Goal: Navigation & Orientation: Find specific page/section

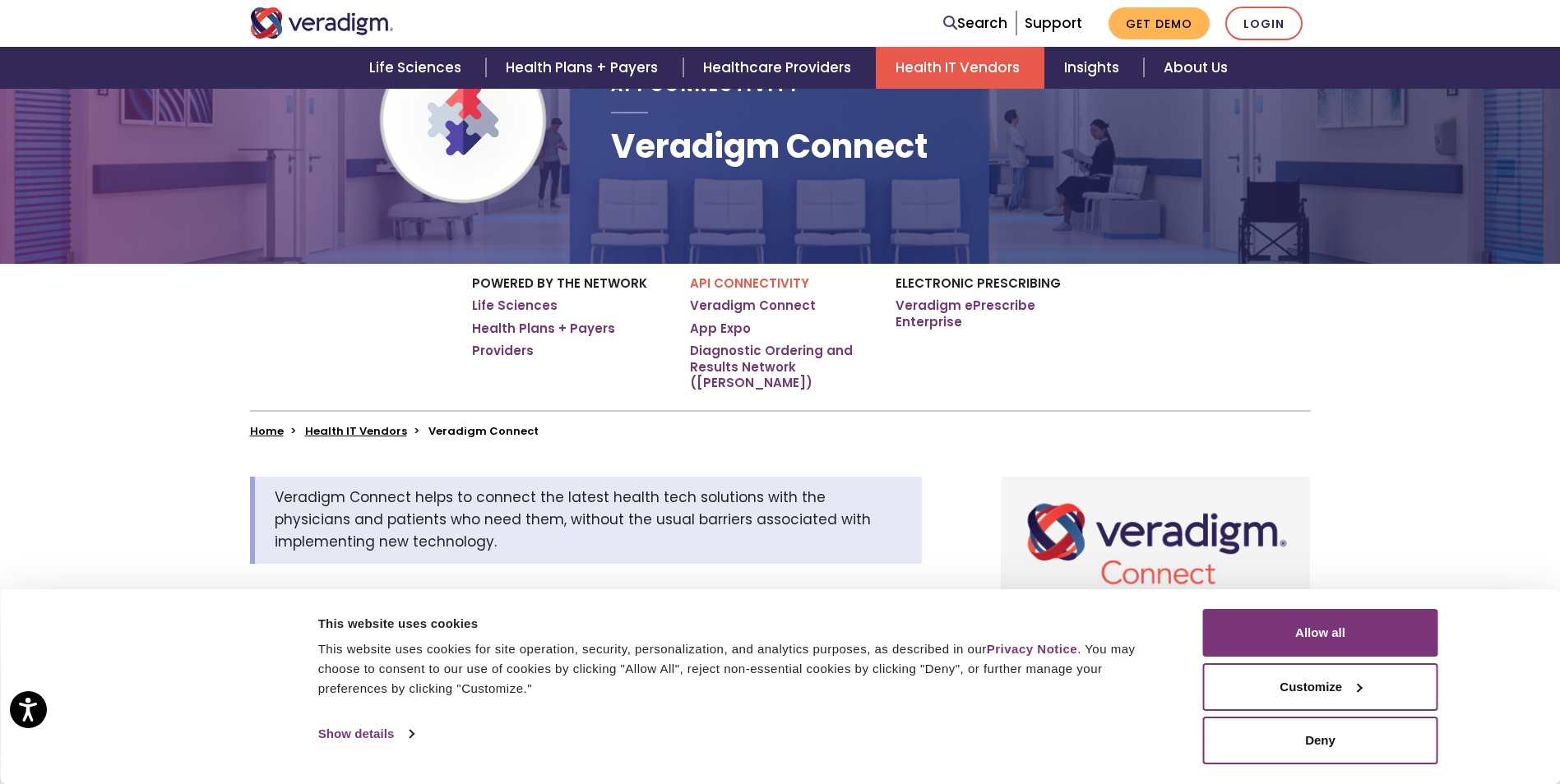
scroll to position [246, 0]
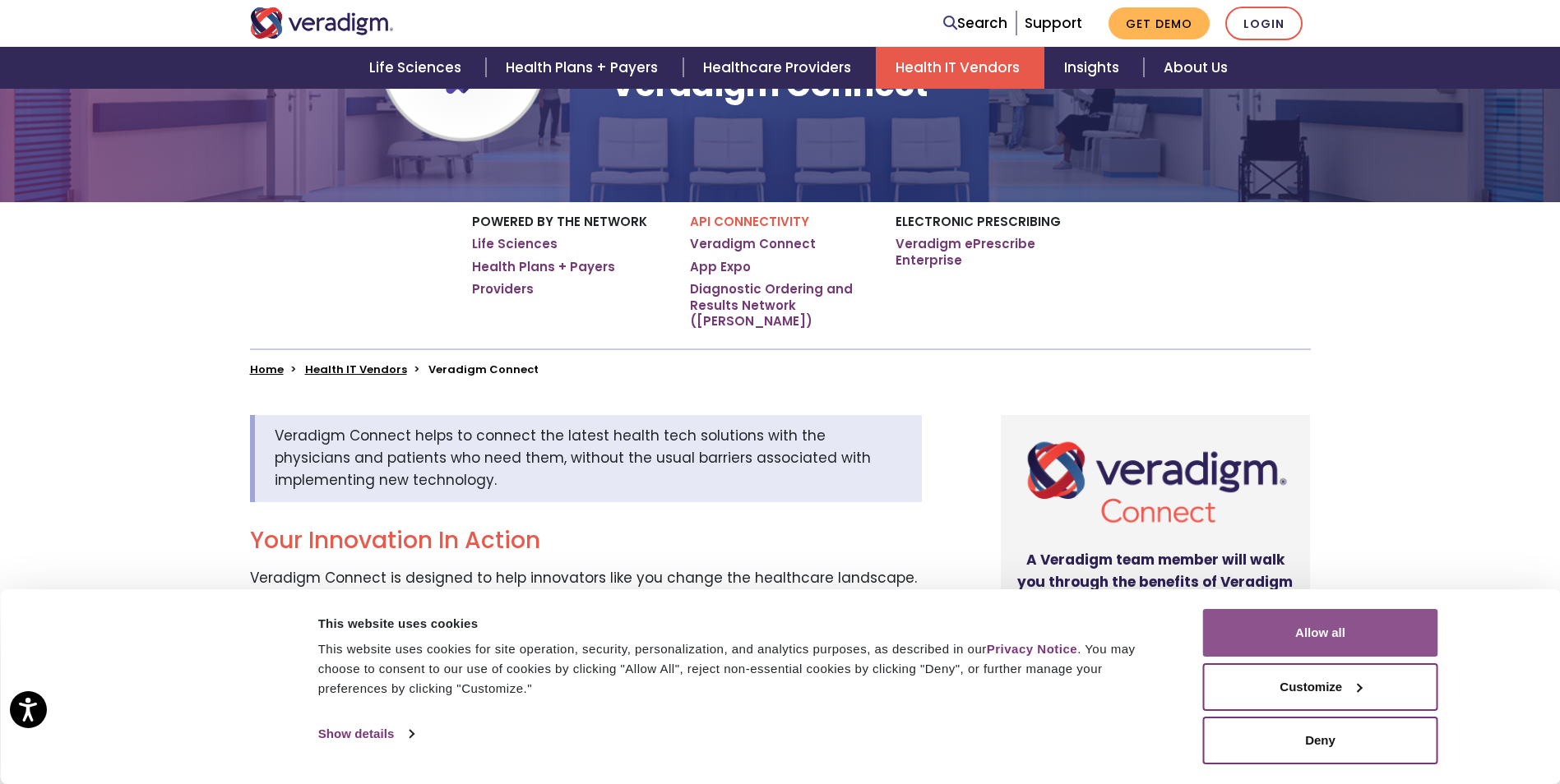
click at [1338, 630] on button "Allow all" at bounding box center [1320, 633] width 235 height 48
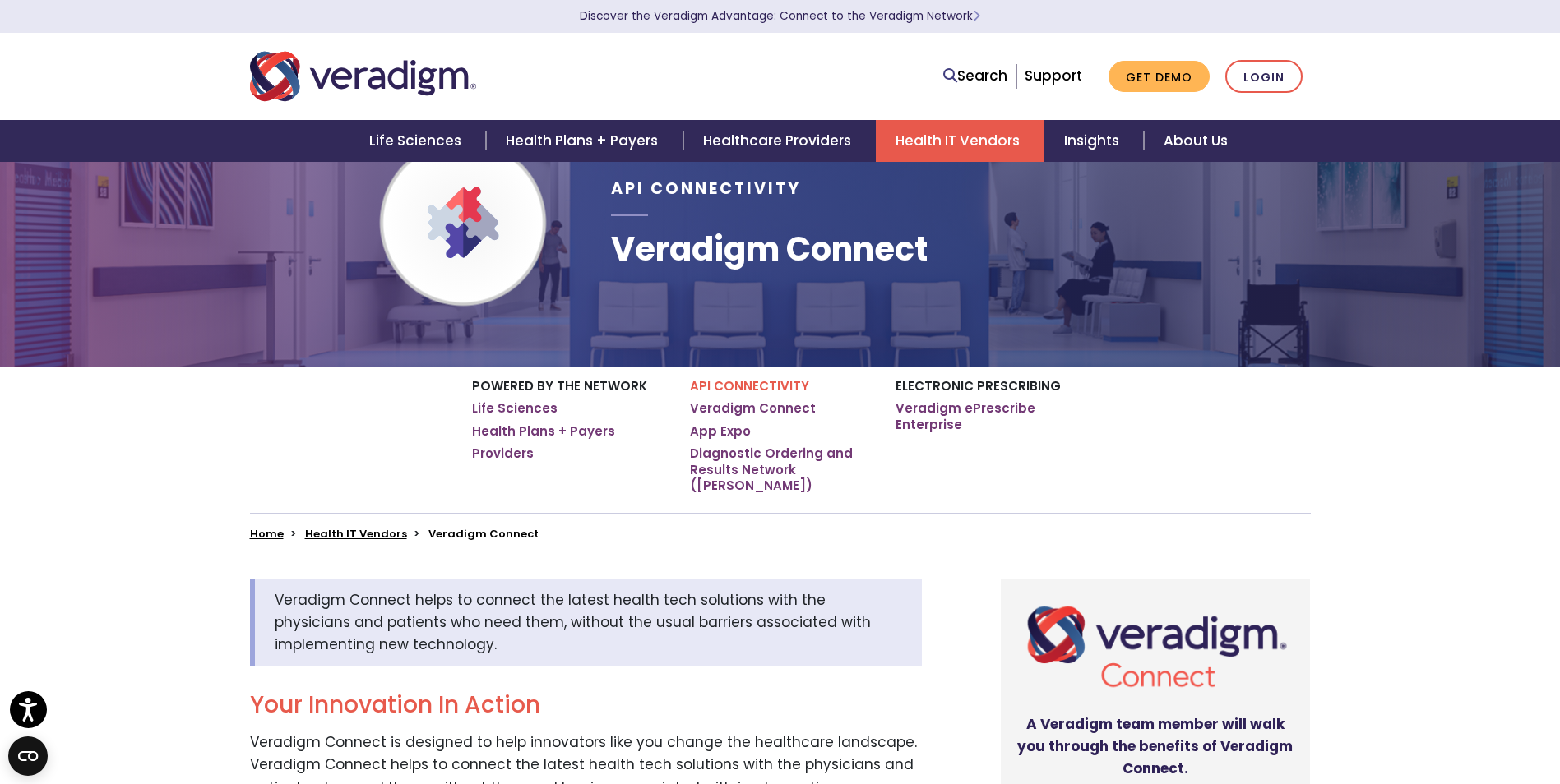
scroll to position [0, 0]
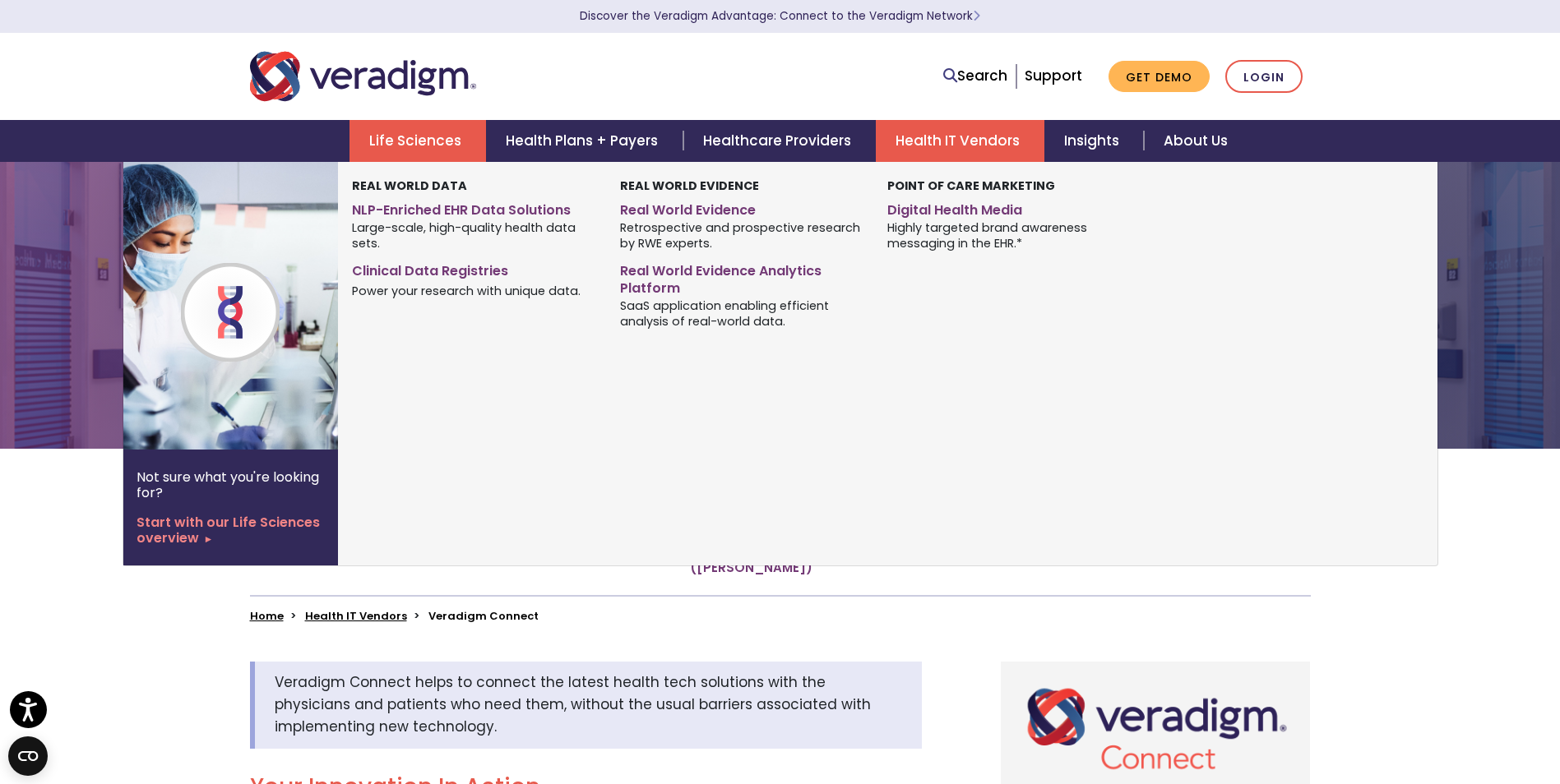
click at [389, 147] on link "Life Sciences" at bounding box center [417, 141] width 137 height 42
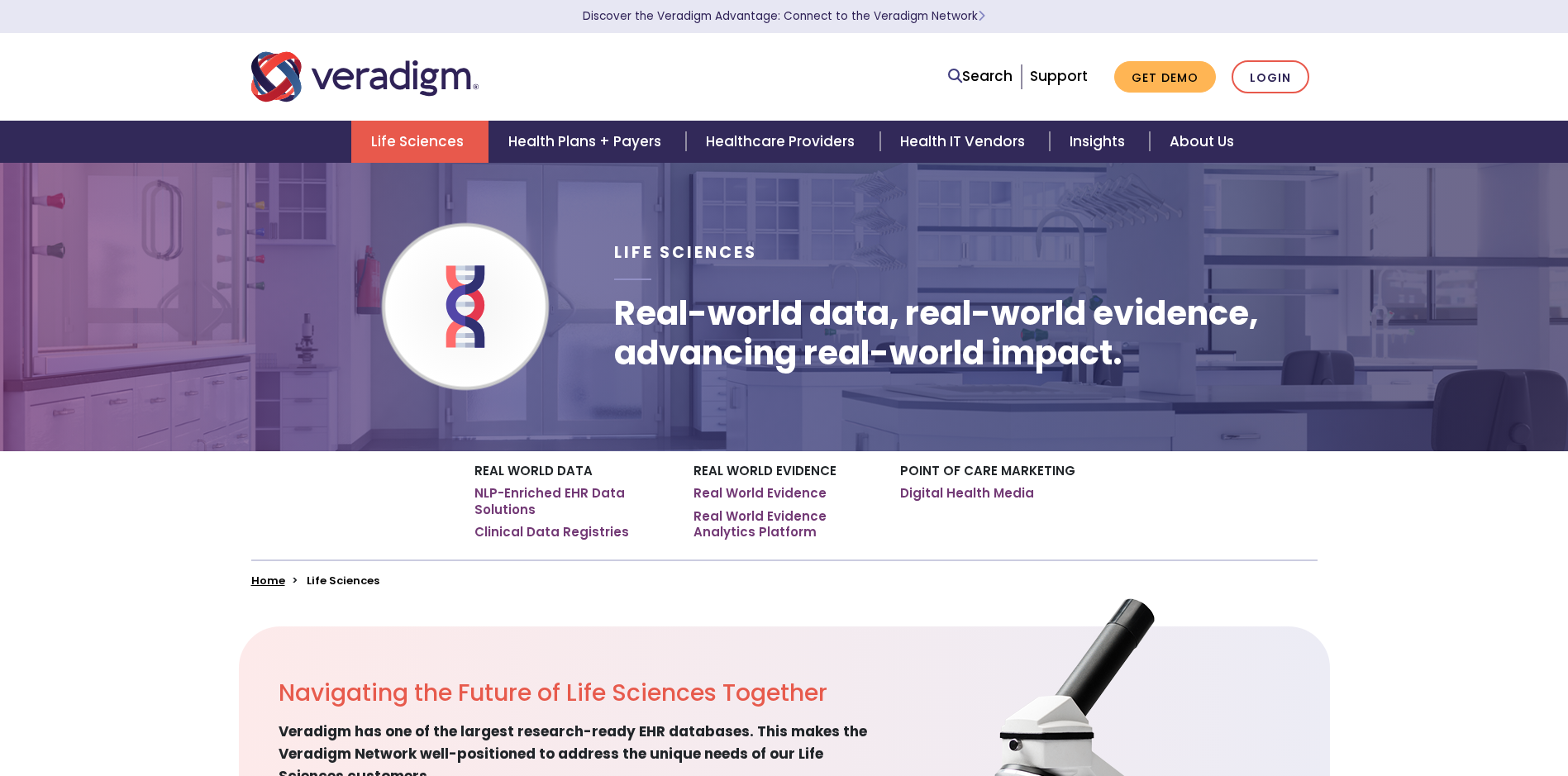
click at [370, 89] on img "Veradigm logo" at bounding box center [365, 77] width 228 height 55
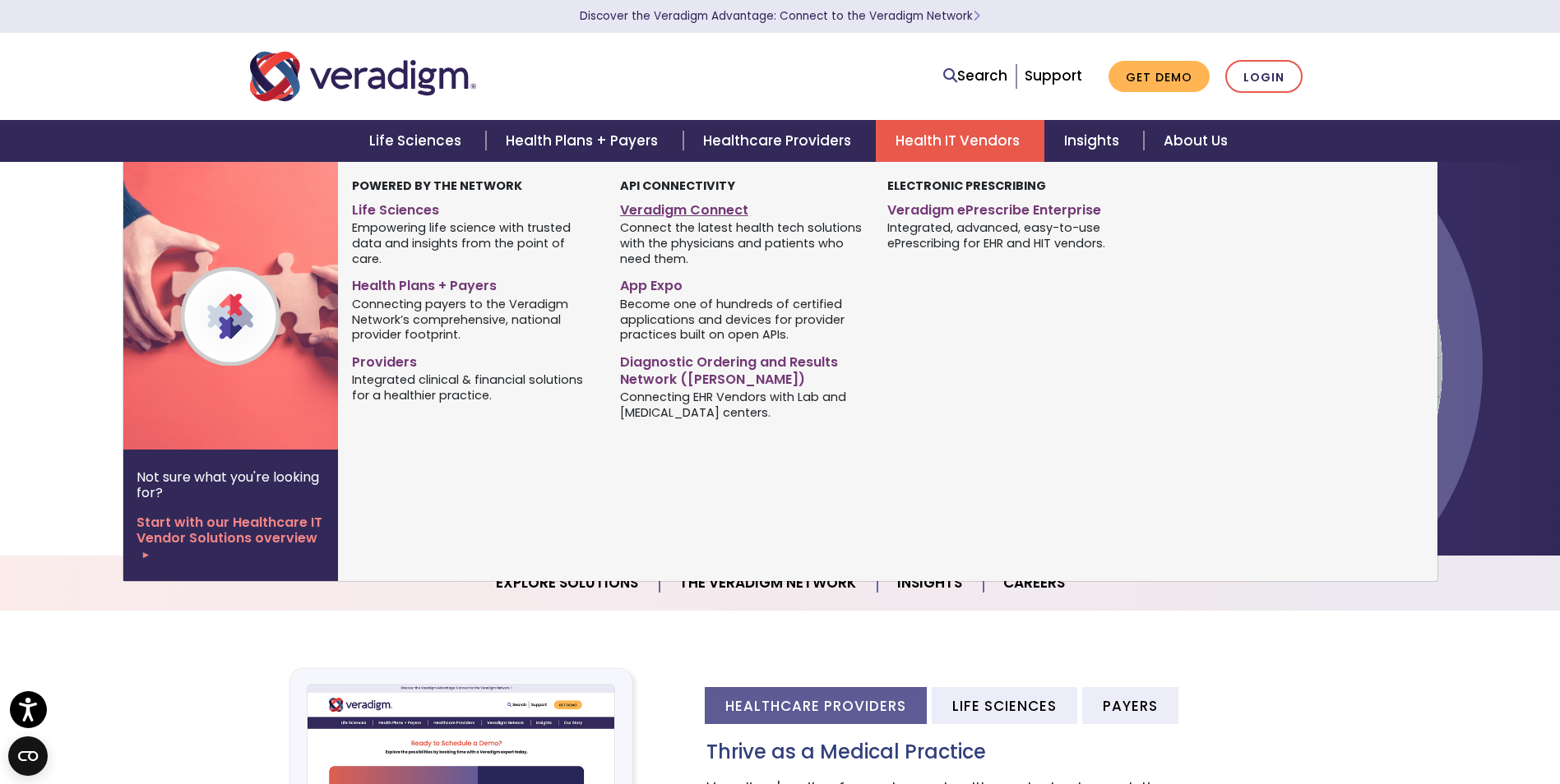
click at [660, 207] on link "Veradigm Connect" at bounding box center [741, 207] width 243 height 24
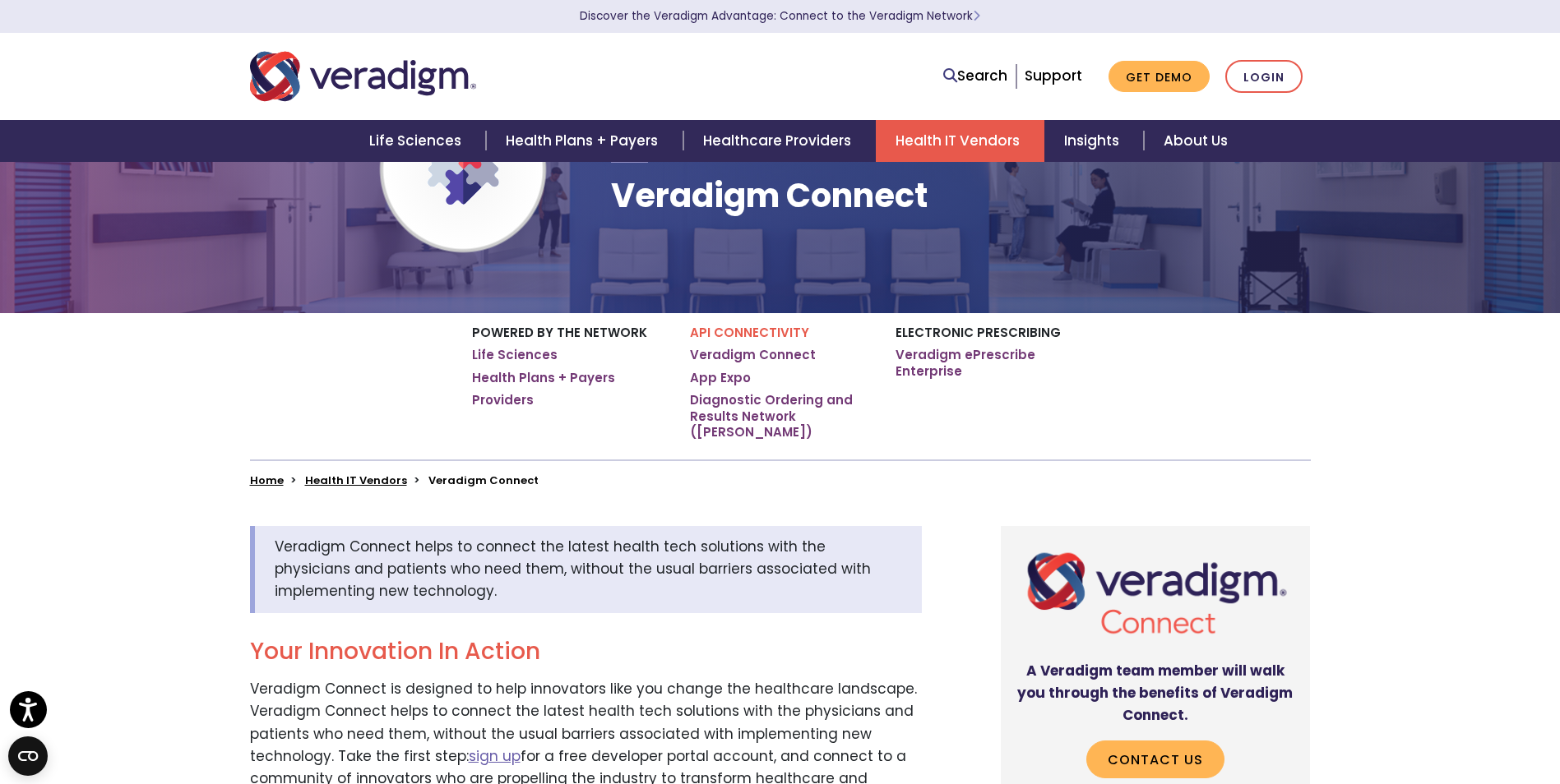
scroll to position [82, 0]
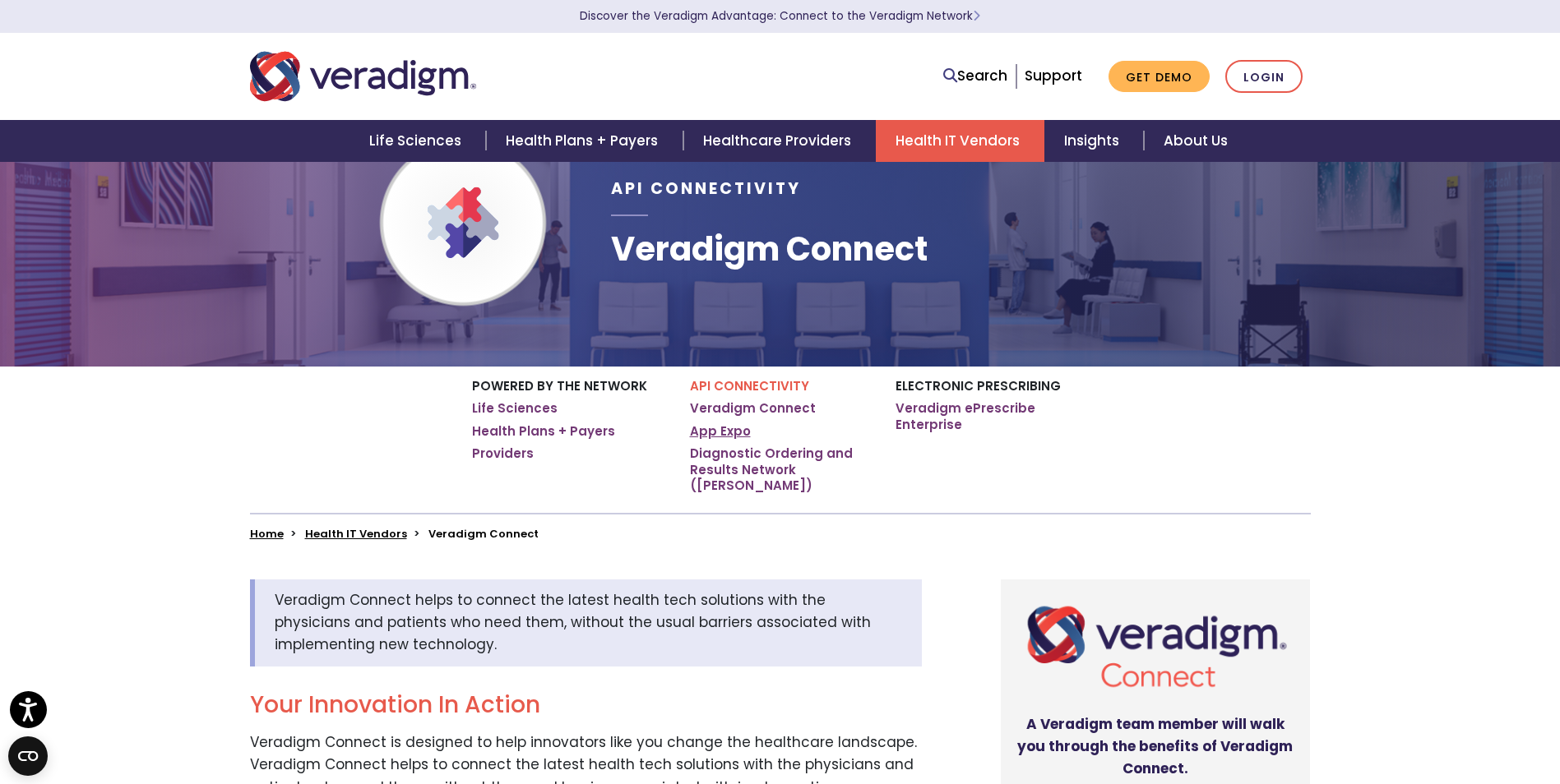
click at [714, 433] on link "App Expo" at bounding box center [720, 431] width 61 height 16
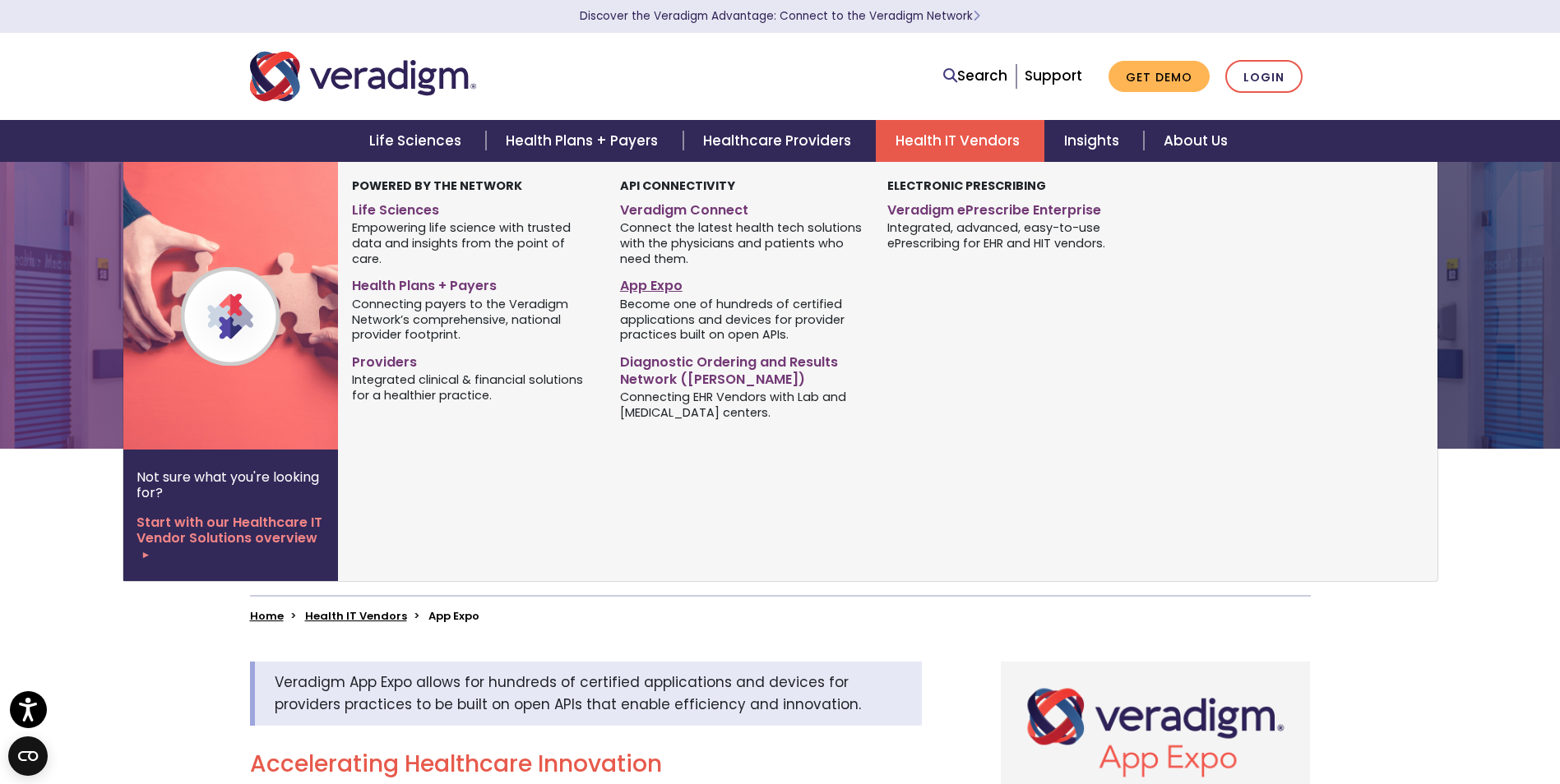
click at [648, 284] on link "App Expo" at bounding box center [741, 283] width 243 height 24
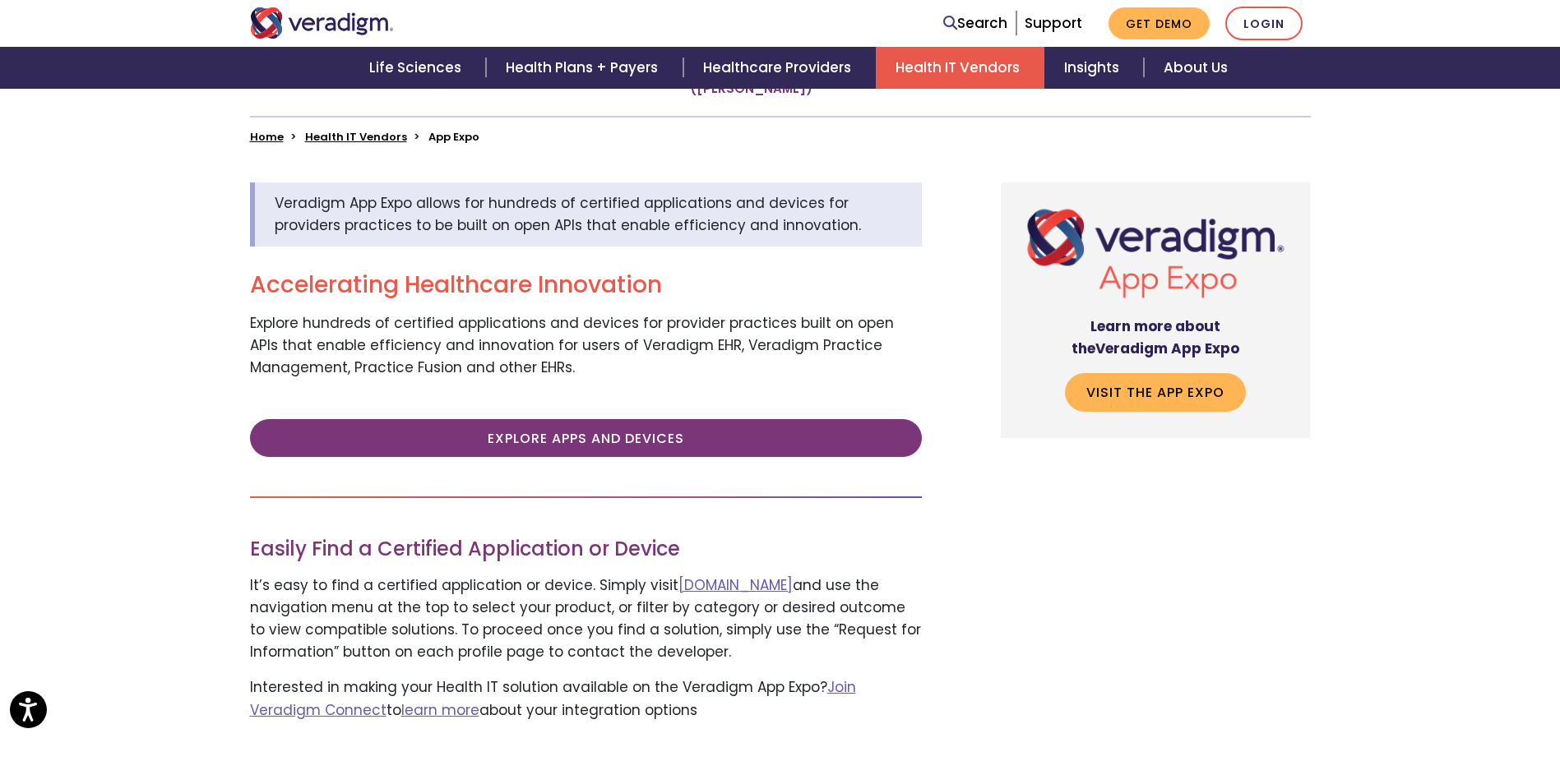
scroll to position [68, 0]
